Goal: Navigation & Orientation: Find specific page/section

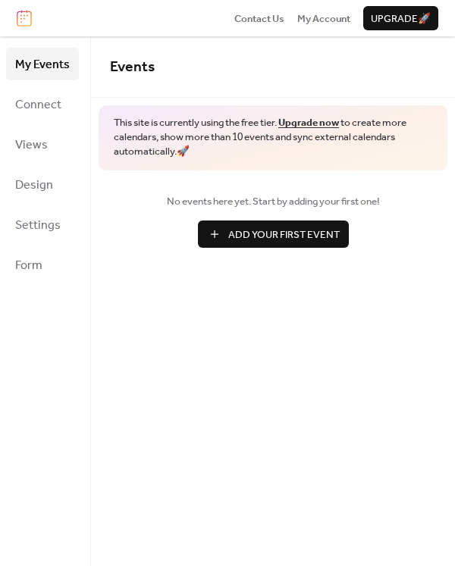
click at [39, 61] on span "My Events" at bounding box center [42, 64] width 55 height 23
click at [318, 23] on span "My Account" at bounding box center [323, 18] width 53 height 15
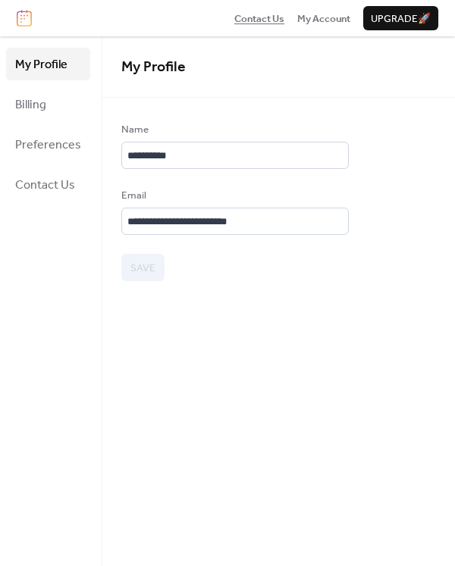
click at [254, 19] on span "Contact Us" at bounding box center [259, 18] width 50 height 15
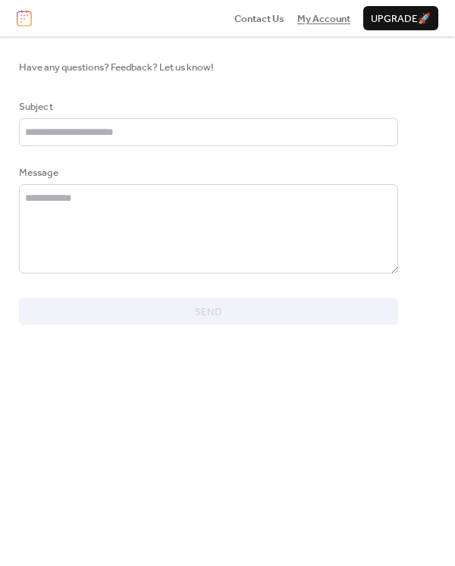
click at [336, 15] on span "My Account" at bounding box center [323, 18] width 53 height 15
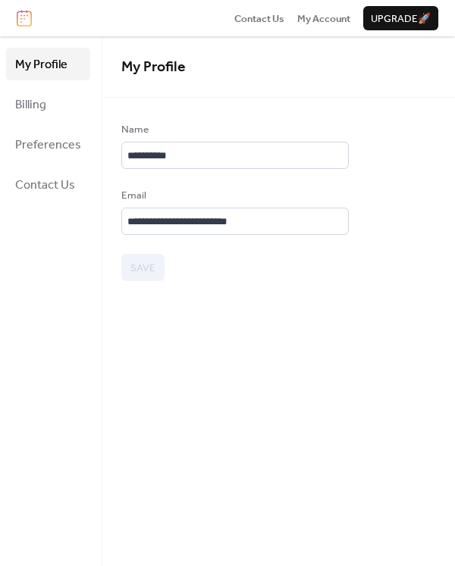
click at [43, 62] on span "My Profile" at bounding box center [41, 64] width 52 height 23
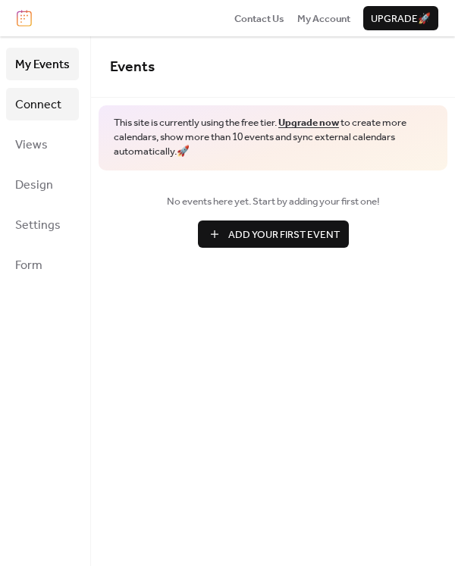
click at [39, 105] on span "Connect" at bounding box center [38, 104] width 46 height 23
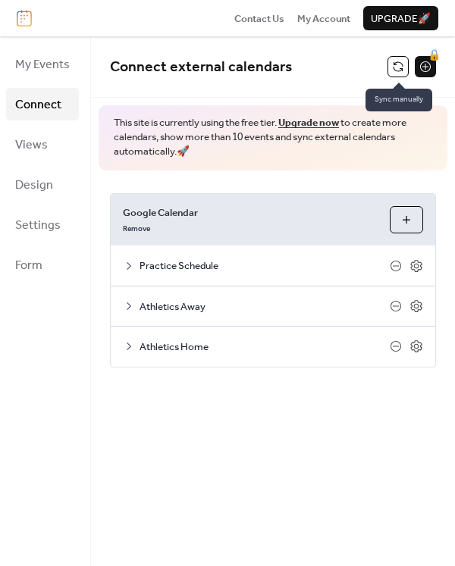
click at [397, 61] on button at bounding box center [397, 66] width 21 height 21
